Goal: Information Seeking & Learning: Check status

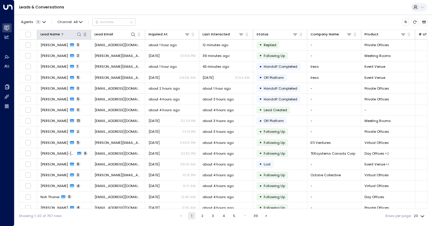
click at [79, 35] on icon at bounding box center [79, 34] width 5 height 5
type input "****"
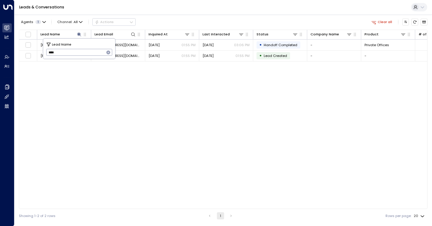
click at [161, 17] on div "Agents 1 Channel: All Actions Clear all" at bounding box center [223, 22] width 409 height 11
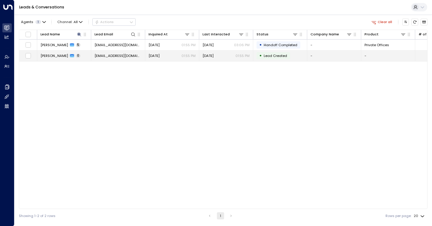
click at [44, 55] on span "[PERSON_NAME]" at bounding box center [55, 55] width 28 height 5
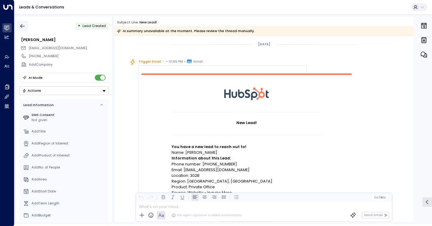
click at [25, 23] on icon "button" at bounding box center [23, 26] width 6 height 6
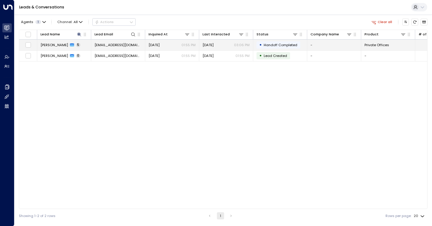
click at [48, 46] on span "[PERSON_NAME]" at bounding box center [55, 45] width 28 height 5
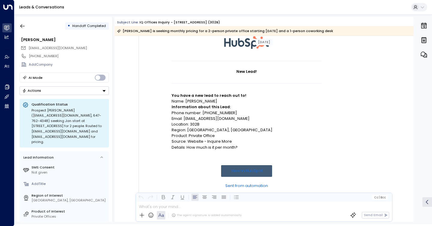
scroll to position [52, 0]
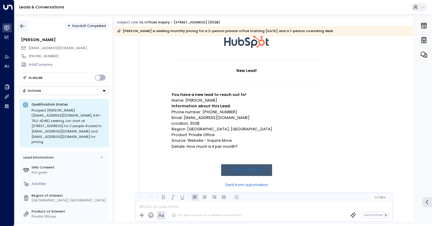
click at [24, 24] on icon "button" at bounding box center [23, 26] width 6 height 6
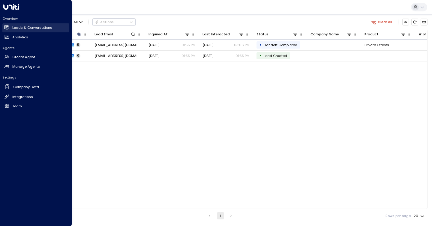
click at [18, 26] on h2 "Leads & Conversations" at bounding box center [32, 27] width 40 height 5
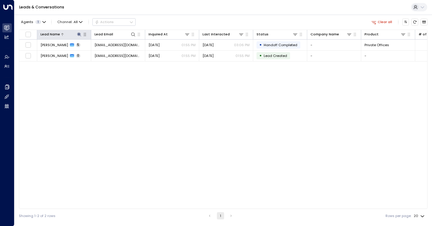
click at [77, 37] on icon at bounding box center [79, 34] width 5 height 5
click at [108, 51] on icon "button" at bounding box center [109, 53] width 4 height 4
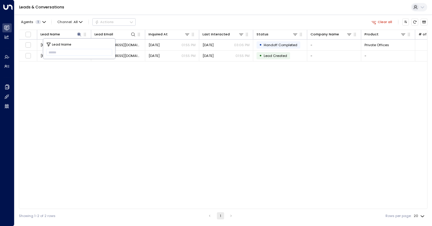
click at [103, 107] on div "Lead Name Lead Email Inquired At Last Interacted Status Company Name Product # …" at bounding box center [223, 119] width 409 height 179
